Goal: Use online tool/utility

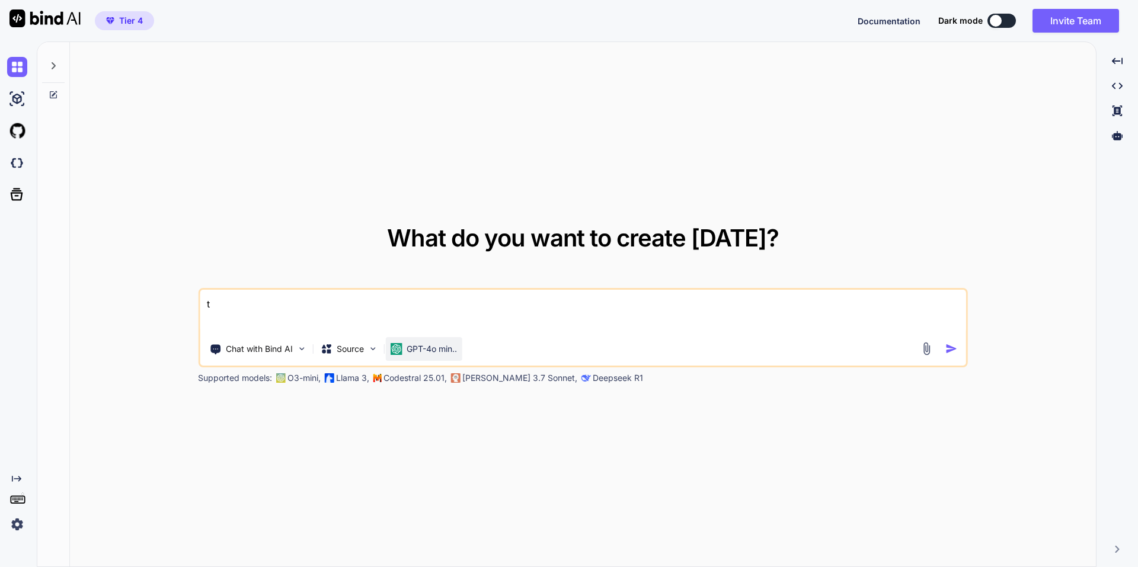
click at [417, 355] on div "GPT-4o min.." at bounding box center [423, 349] width 76 height 24
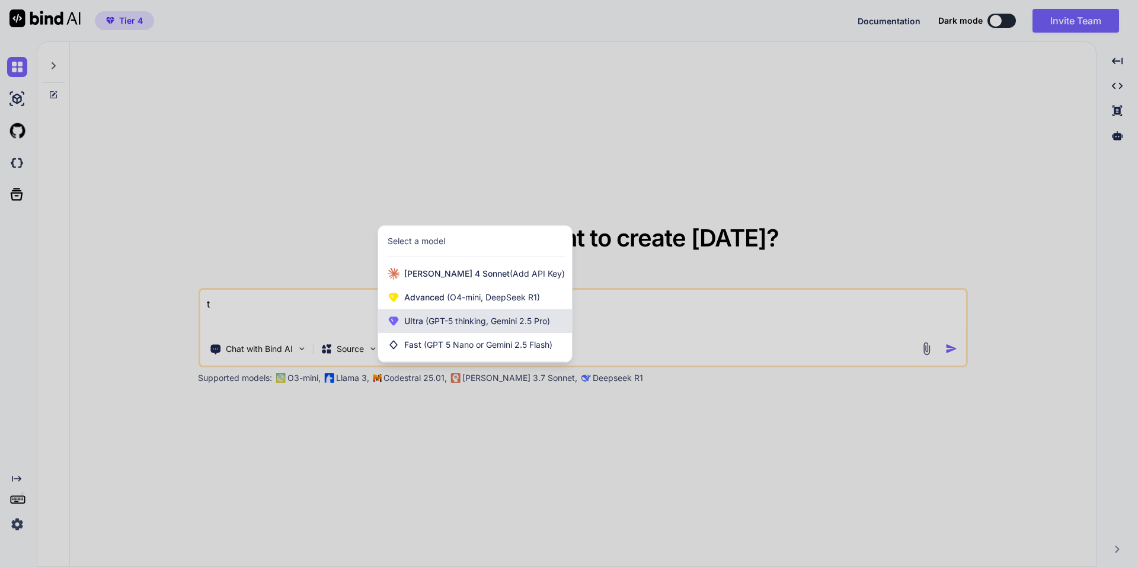
click at [420, 319] on span "Ultra (GPT-5 thinking, Gemini 2.5 Pro)" at bounding box center [477, 321] width 146 height 12
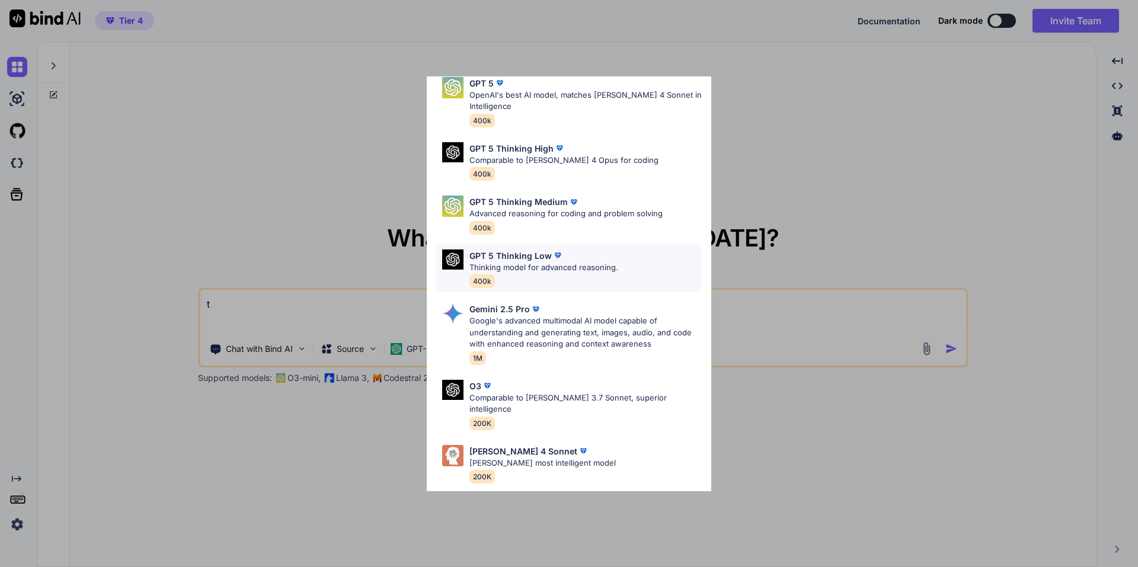
scroll to position [96, 0]
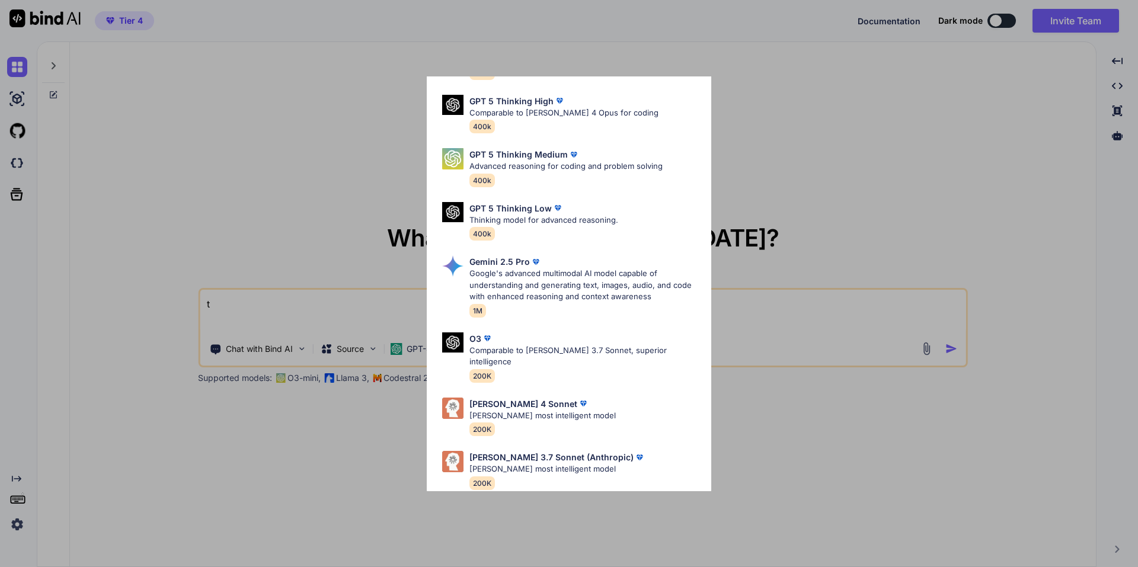
click at [556, 413] on div "[PERSON_NAME] 4 Sonnet [PERSON_NAME] most intelligent model 200K" at bounding box center [542, 417] width 146 height 39
type textarea "x"
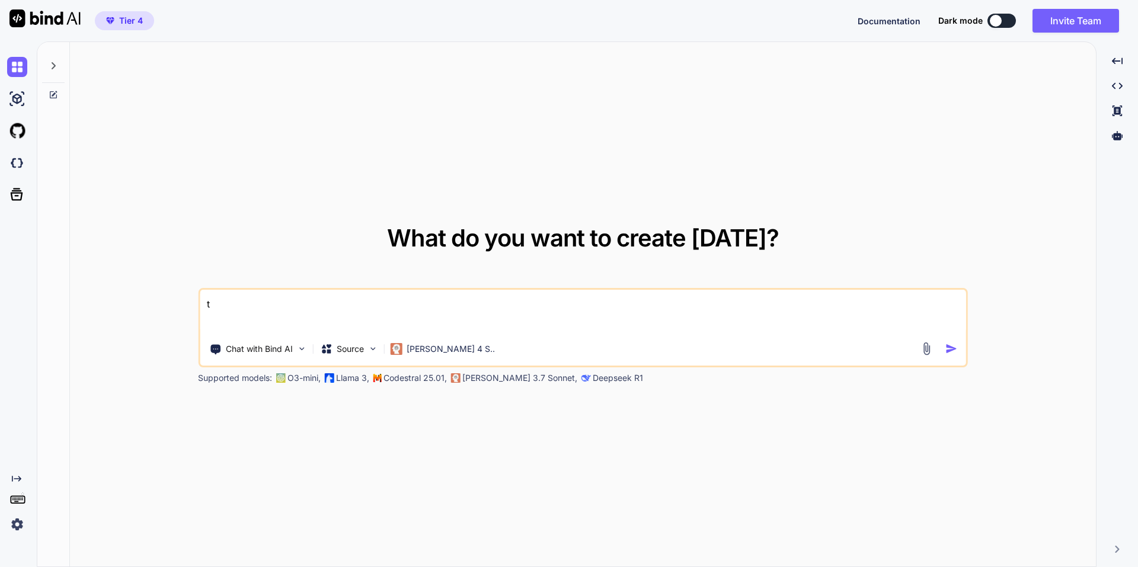
drag, startPoint x: 425, startPoint y: 324, endPoint x: 0, endPoint y: 256, distance: 430.2
click at [0, 256] on div "Created with Pixso. What do you want to create [DATE]? t Chat with Bind AI Sour…" at bounding box center [569, 304] width 1138 height 526
paste textarea "Loremipsum-Dolorsit: Ametconsectetur adi Elitsed Doeiusmodtemporinci Ut labore …"
type textarea "Loremipsum-Dolorsit: Ametconsectetur adi Elitsed Doeiusmodtemporinci Ut labore …"
type textarea "x"
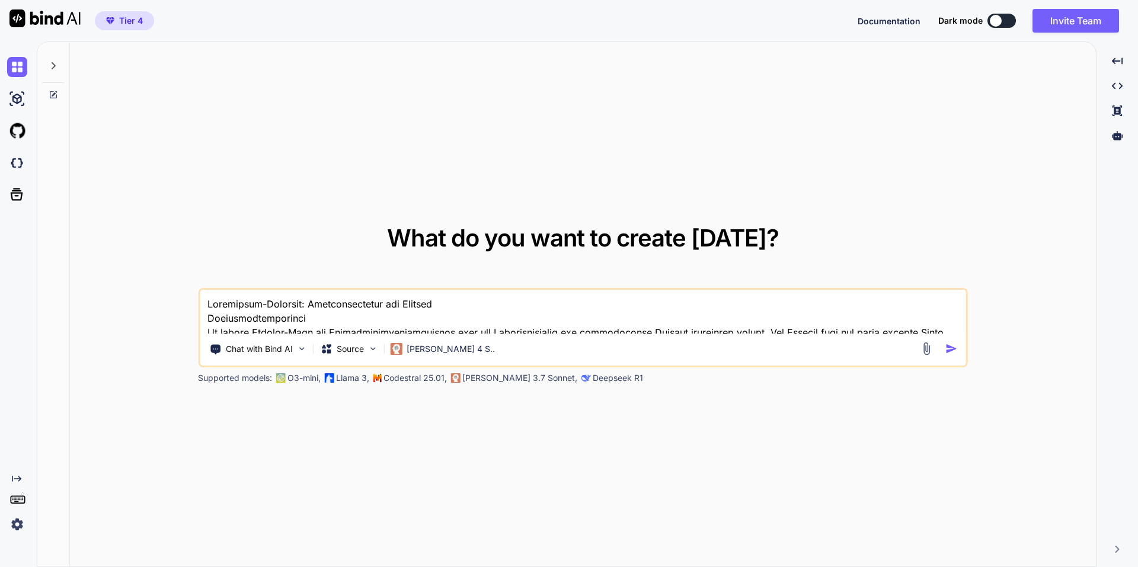
scroll to position [585, 0]
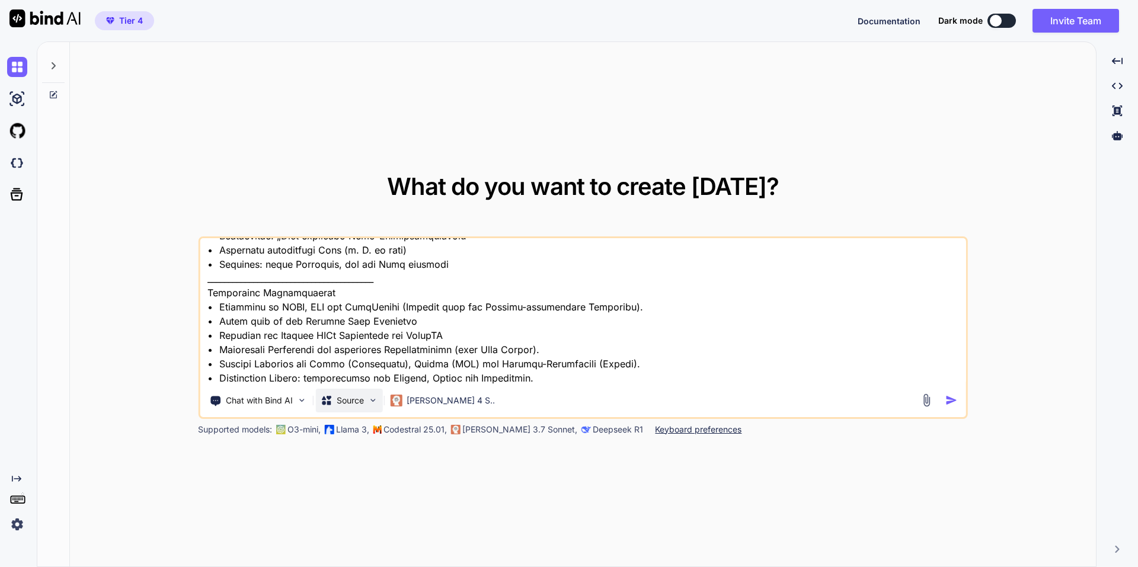
type textarea "Loremipsum-Dolorsit: Ametconsectetur adi Elitsed Doeiusmodtemporinci Ut labore …"
click at [351, 390] on div "Source" at bounding box center [348, 401] width 67 height 24
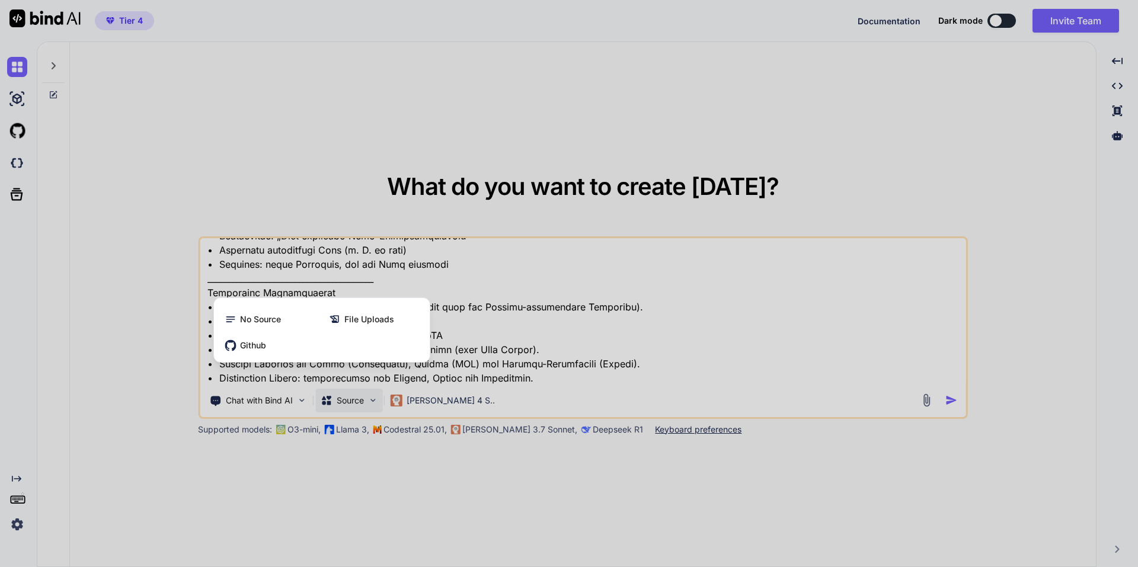
click at [678, 326] on div at bounding box center [569, 283] width 1138 height 567
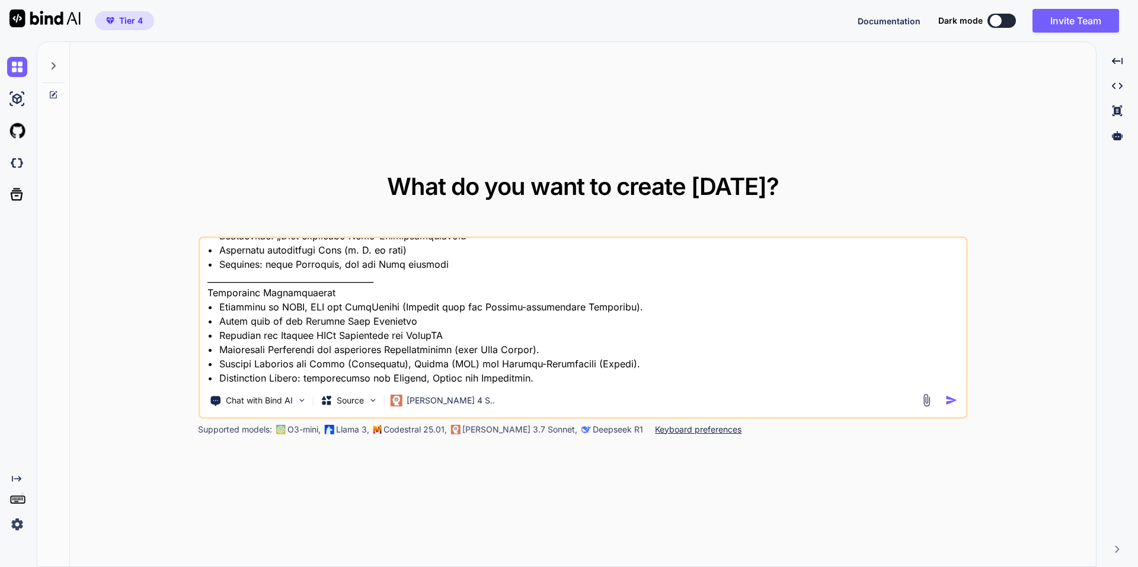
click at [952, 399] on img "button" at bounding box center [951, 400] width 12 height 12
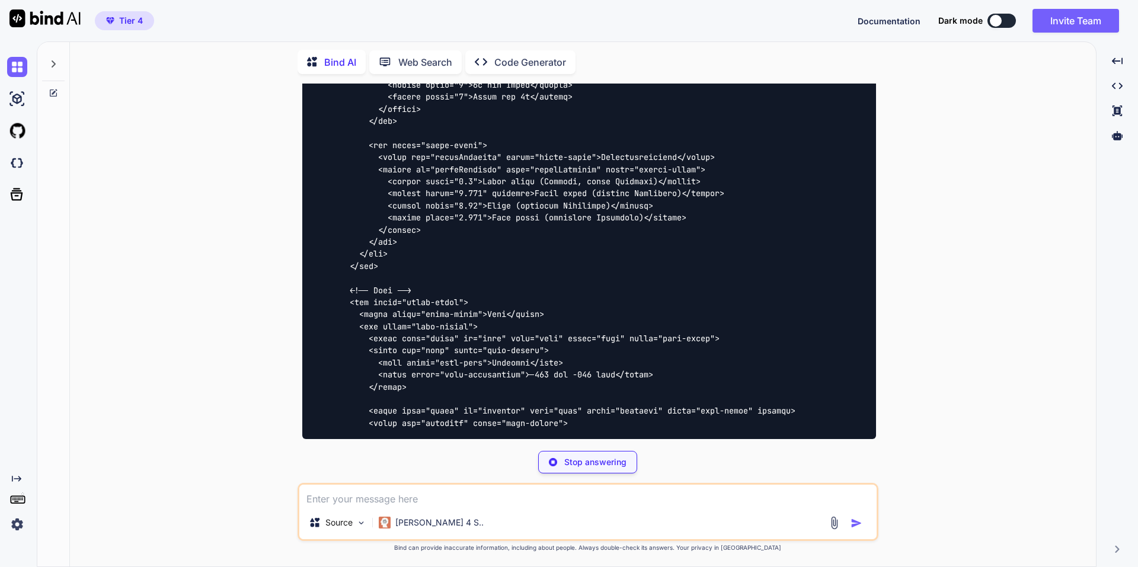
scroll to position [1747, 0]
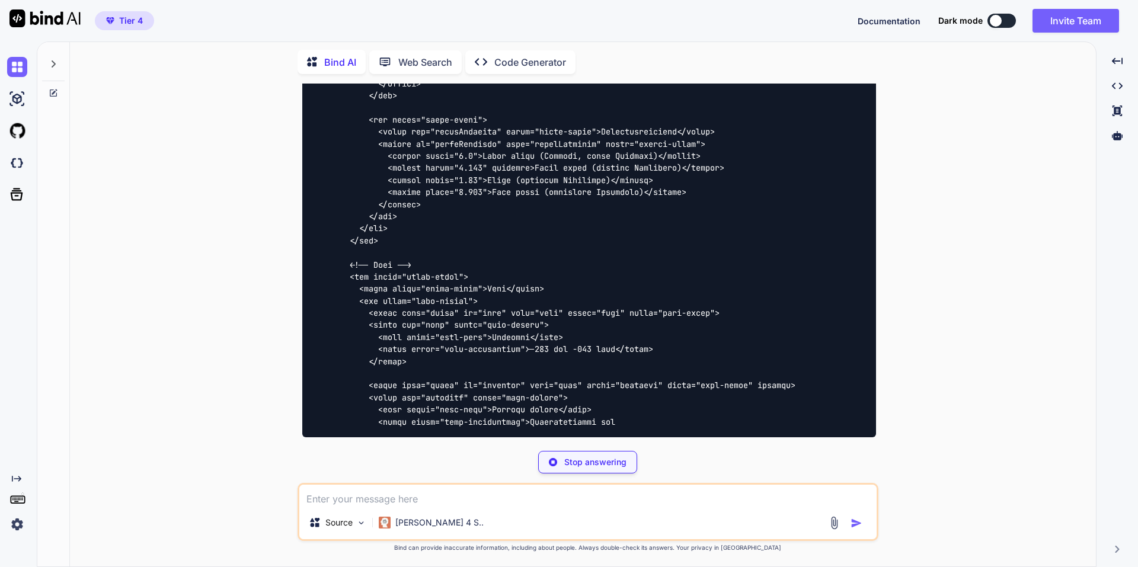
type textarea "x"
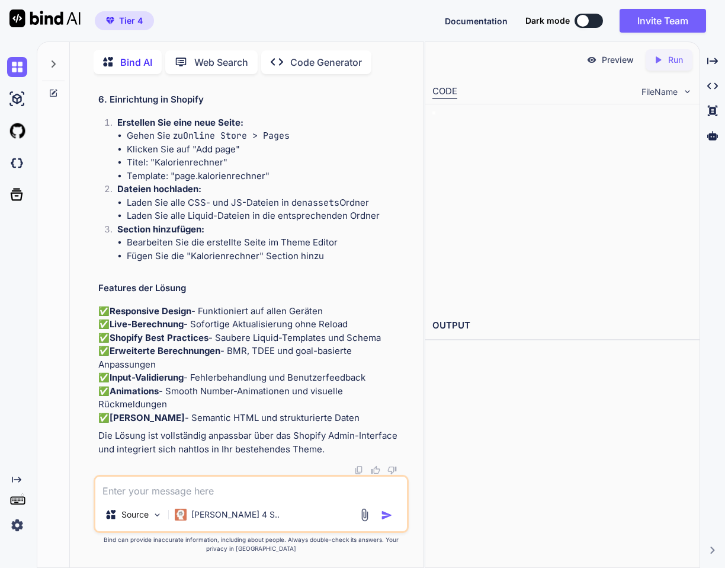
scroll to position [8743, 0]
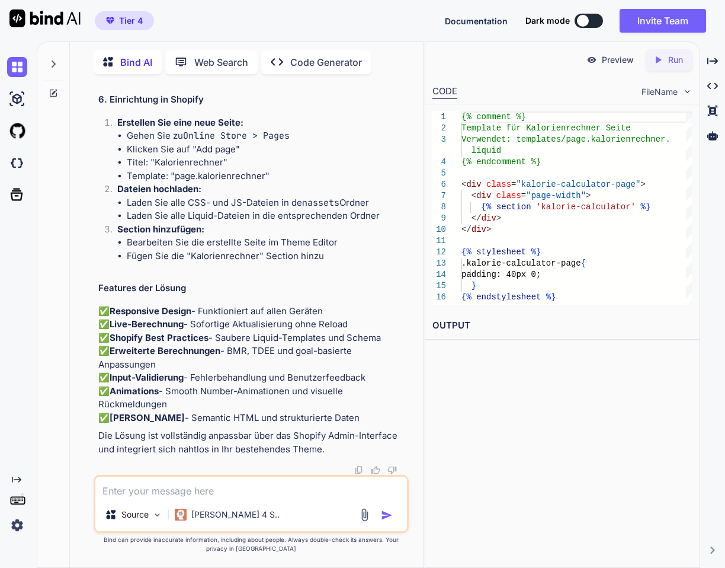
drag, startPoint x: 24, startPoint y: 398, endPoint x: 32, endPoint y: 389, distance: 12.2
click at [25, 396] on div "Created with Pixso." at bounding box center [16, 293] width 32 height 484
click at [40, 383] on div at bounding box center [53, 303] width 33 height 527
